Goal: Task Accomplishment & Management: Use online tool/utility

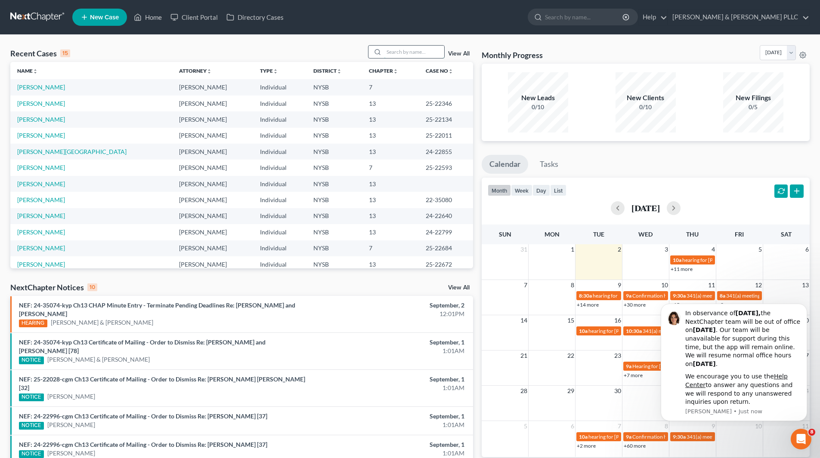
click at [431, 52] on input "search" at bounding box center [414, 52] width 60 height 12
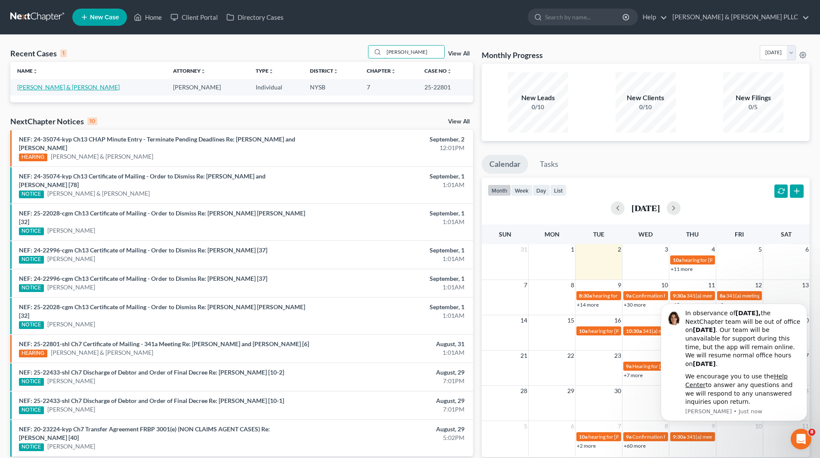
type input "[PERSON_NAME]"
click at [90, 89] on link "[PERSON_NAME] & [PERSON_NAME]" at bounding box center [68, 86] width 102 height 7
select select "6"
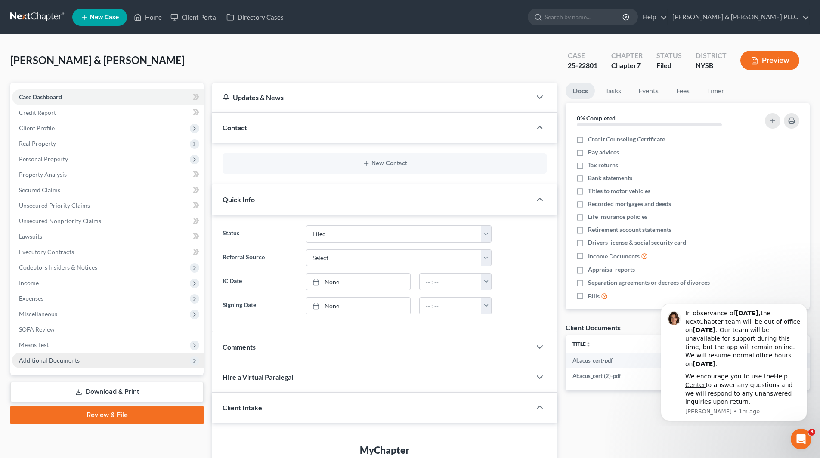
click at [71, 362] on span "Additional Documents" at bounding box center [49, 360] width 61 height 7
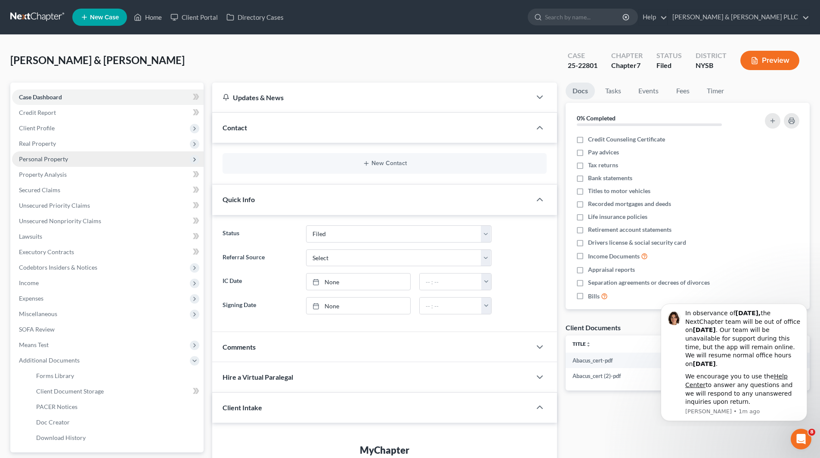
click at [65, 161] on span "Personal Property" at bounding box center [43, 158] width 49 height 7
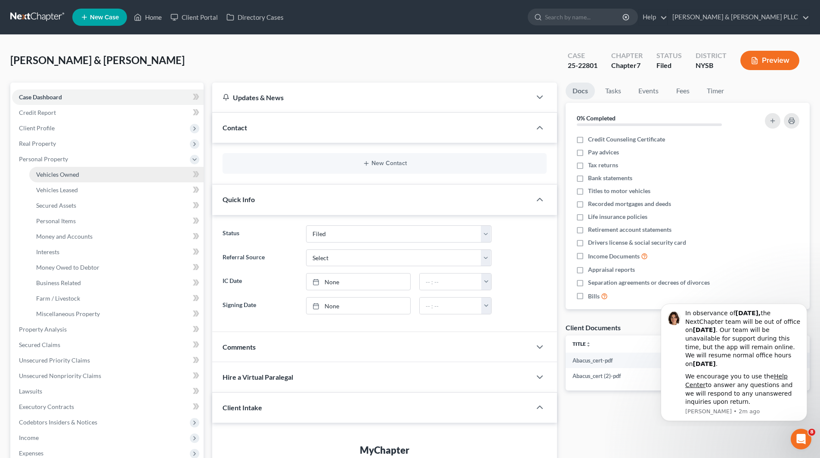
click at [78, 177] on span "Vehicles Owned" at bounding box center [57, 174] width 43 height 7
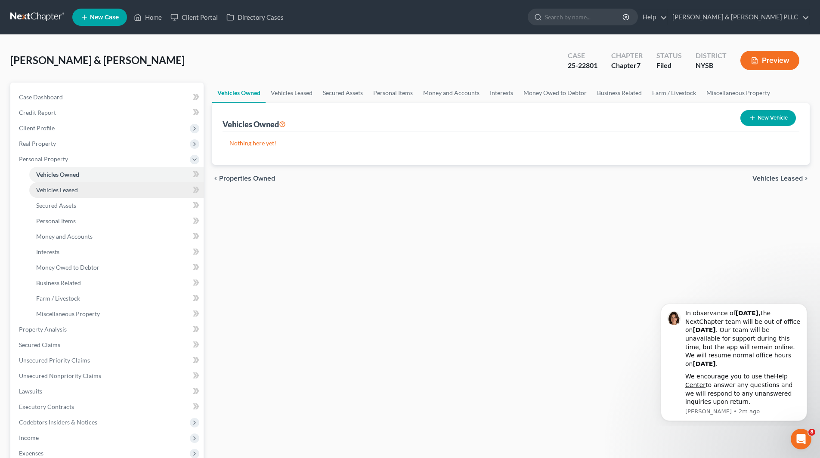
click at [71, 192] on span "Vehicles Leased" at bounding box center [57, 189] width 42 height 7
